Goal: Find specific page/section: Find specific page/section

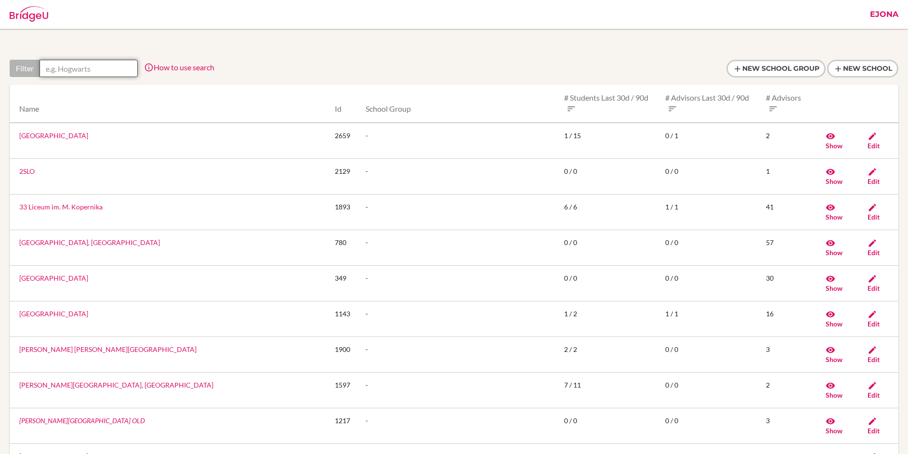
click at [128, 67] on input "text" at bounding box center [89, 68] width 98 height 17
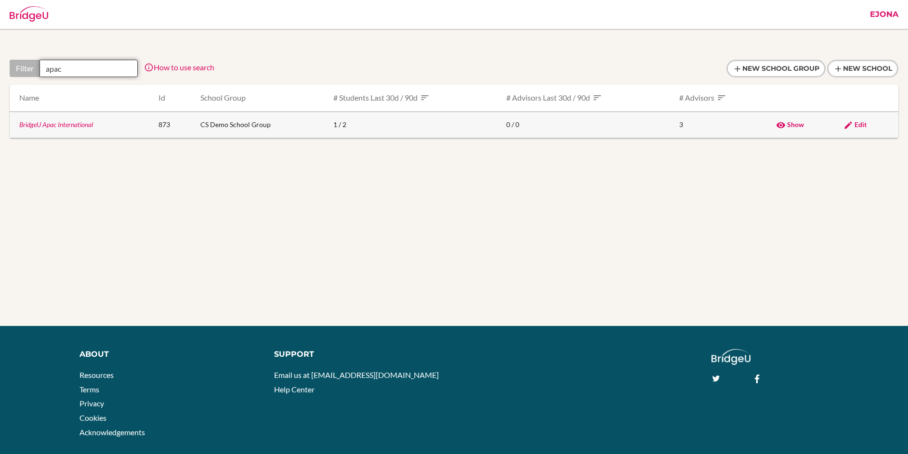
type input "apac"
click at [79, 124] on link "BridgeU Apac International" at bounding box center [56, 124] width 74 height 8
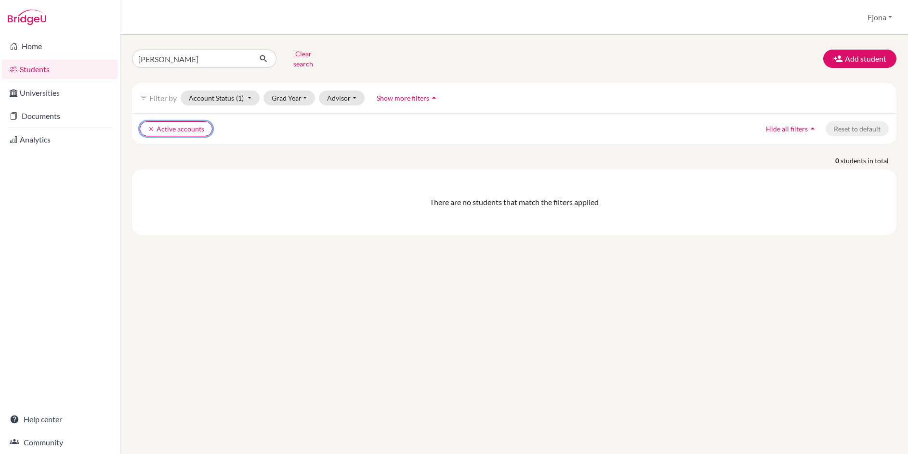
click at [153, 126] on icon "clear" at bounding box center [151, 129] width 7 height 7
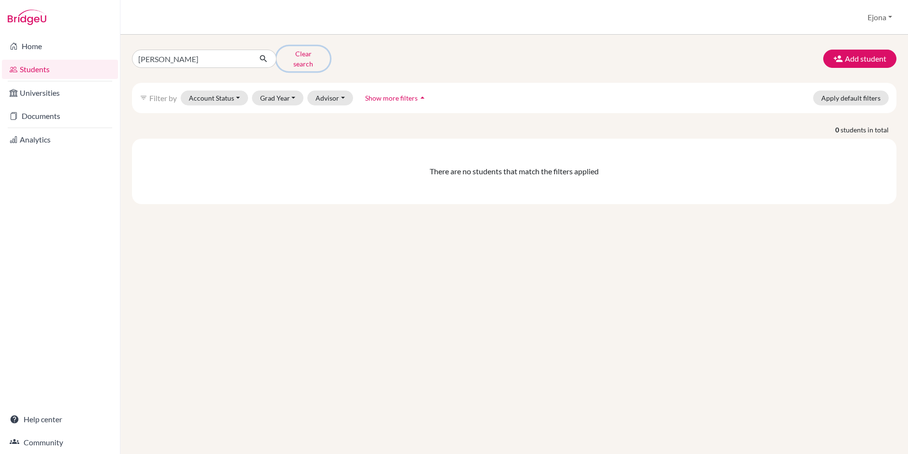
click at [291, 57] on button "Clear search" at bounding box center [303, 58] width 53 height 25
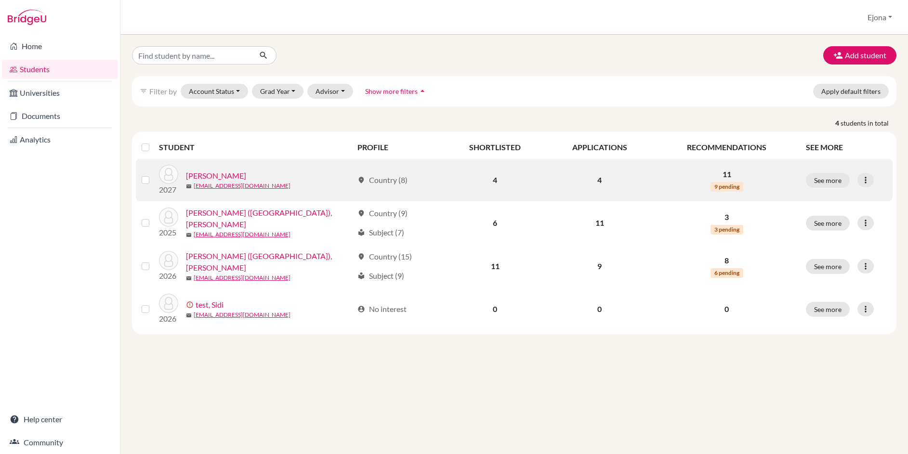
click at [213, 173] on link "[PERSON_NAME]" at bounding box center [216, 176] width 60 height 12
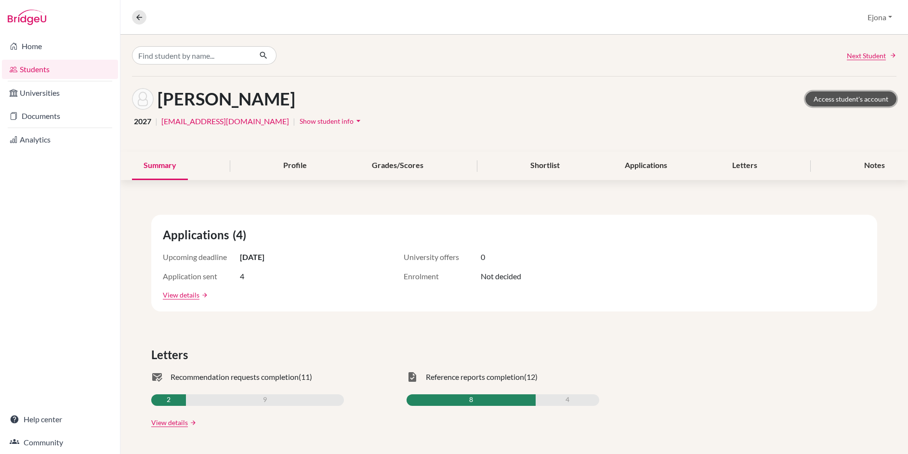
click at [837, 98] on link "Access student's account" at bounding box center [851, 99] width 91 height 15
